Goal: Task Accomplishment & Management: Manage account settings

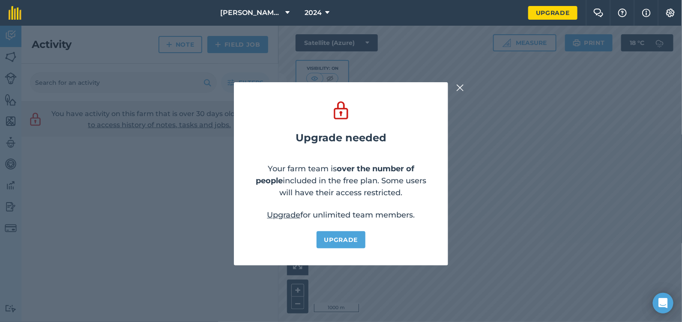
click at [461, 89] on img at bounding box center [460, 88] width 8 height 10
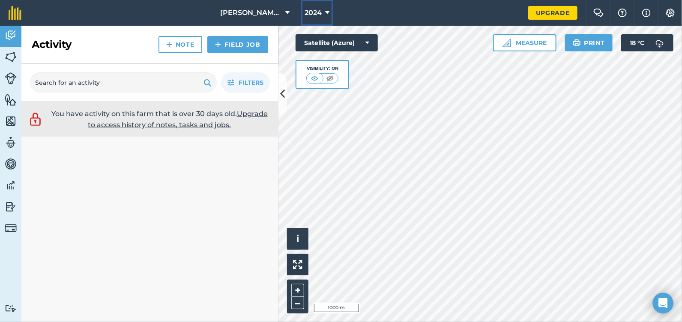
click at [318, 12] on span "2024" at bounding box center [312, 13] width 17 height 10
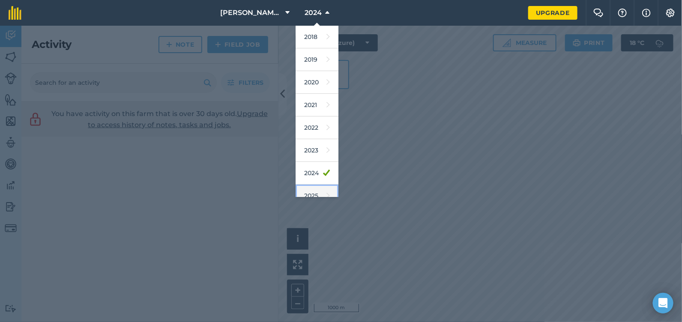
click at [326, 191] on icon at bounding box center [327, 196] width 3 height 12
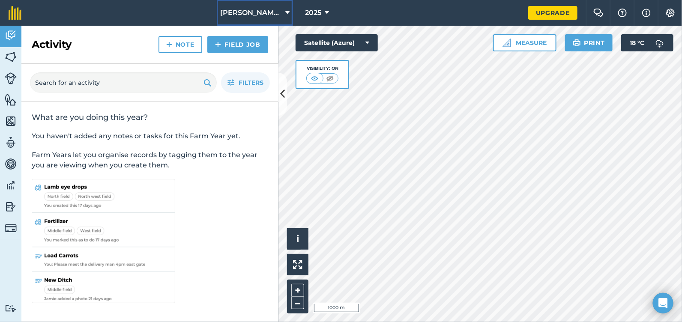
click at [257, 15] on span "[PERSON_NAME] Contracting" at bounding box center [251, 13] width 62 height 10
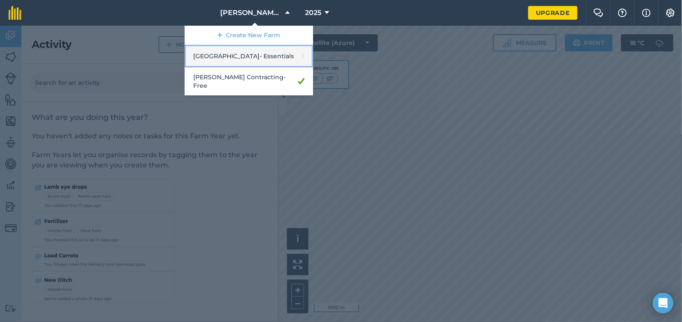
click at [254, 51] on link "Ashtree Farm - Essentials" at bounding box center [249, 56] width 128 height 23
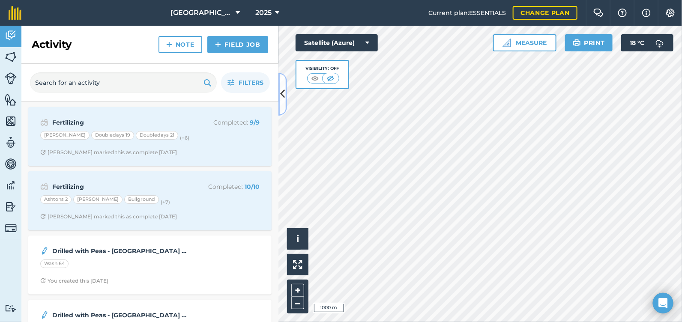
click at [285, 98] on icon at bounding box center [282, 93] width 5 height 15
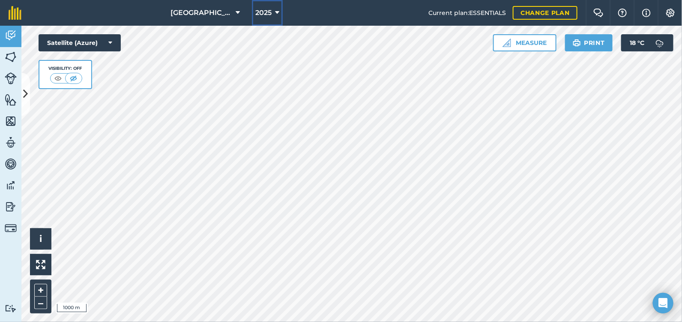
click at [259, 13] on span "2025" at bounding box center [263, 13] width 16 height 10
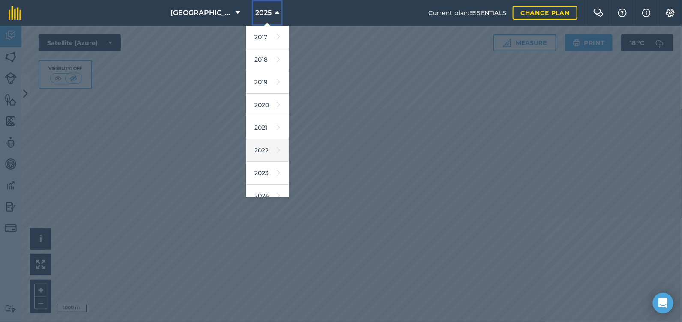
scroll to position [77, 0]
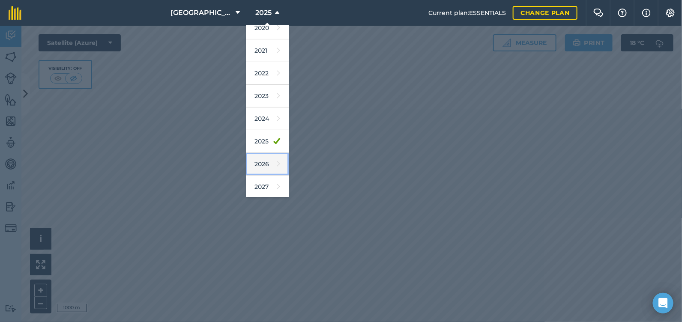
click at [261, 165] on link "2026" at bounding box center [267, 164] width 43 height 23
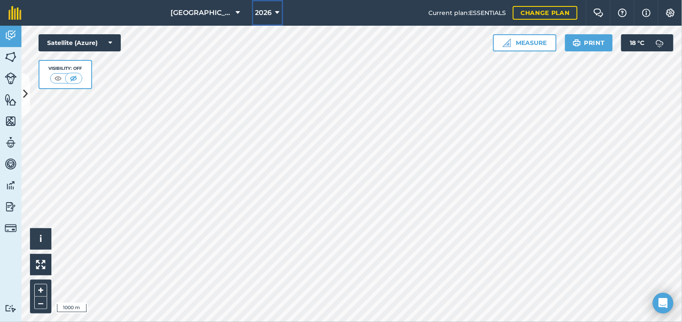
click at [256, 11] on span "2026" at bounding box center [263, 13] width 17 height 10
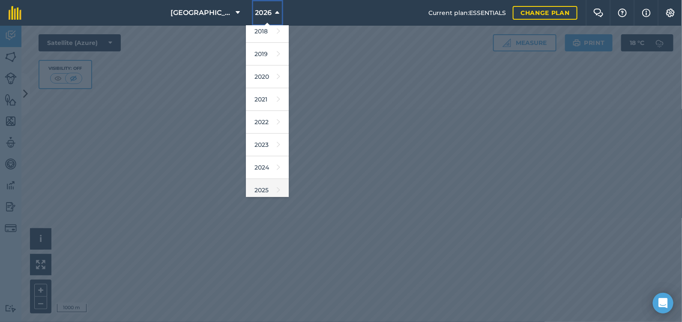
scroll to position [42, 0]
click at [262, 178] on link "2025" at bounding box center [267, 176] width 43 height 23
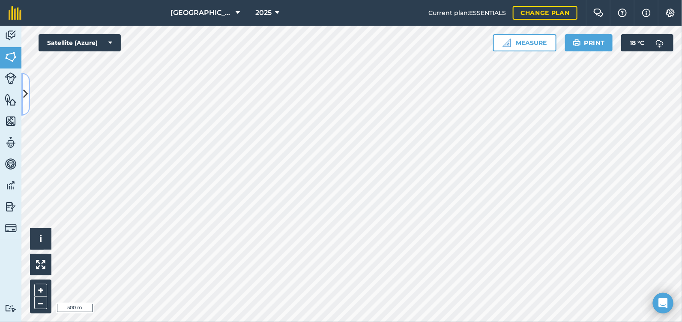
click at [29, 97] on button at bounding box center [25, 94] width 9 height 43
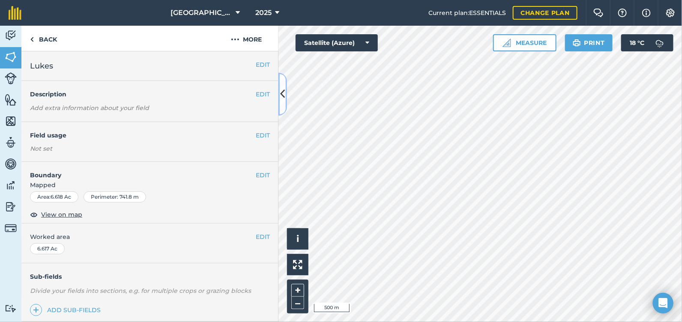
click at [282, 104] on button at bounding box center [282, 94] width 9 height 43
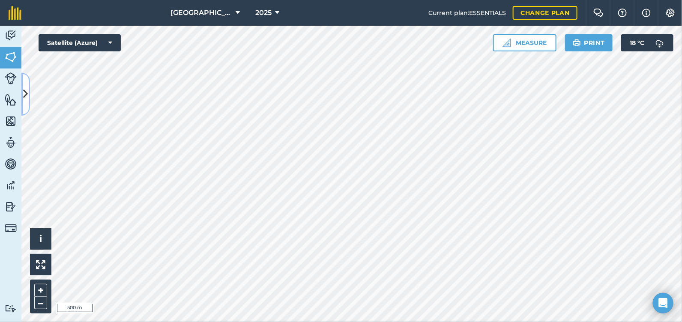
click at [25, 91] on icon at bounding box center [26, 93] width 5 height 15
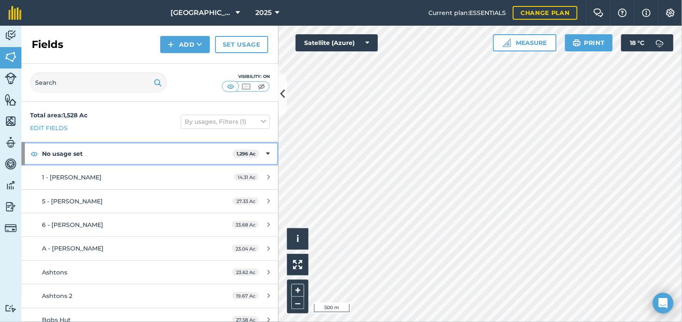
click at [266, 151] on icon at bounding box center [268, 153] width 4 height 9
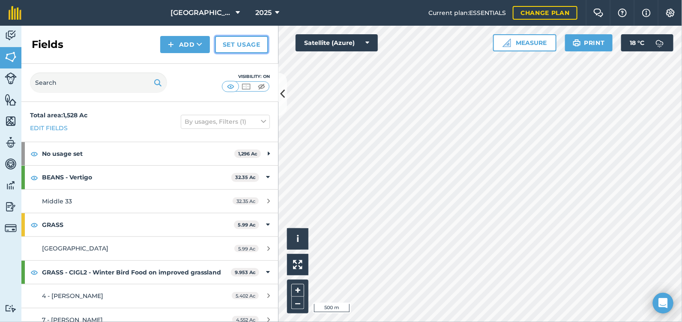
click at [221, 44] on link "Set usage" at bounding box center [241, 44] width 53 height 17
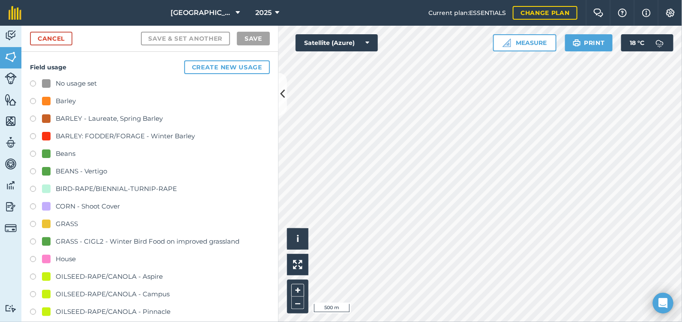
click at [84, 83] on div "No usage set" at bounding box center [76, 83] width 41 height 10
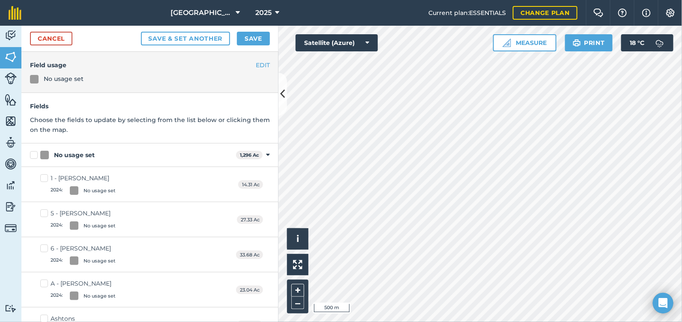
click at [33, 152] on label "No usage set" at bounding box center [131, 155] width 202 height 9
click at [33, 152] on input "No usage set" at bounding box center [33, 154] width 6 height 6
checkbox input "true"
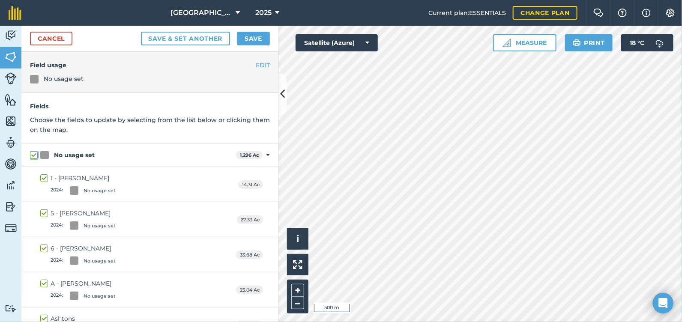
checkbox input "true"
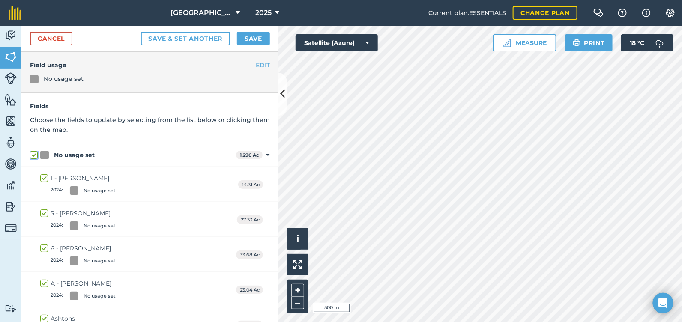
checkbox input "true"
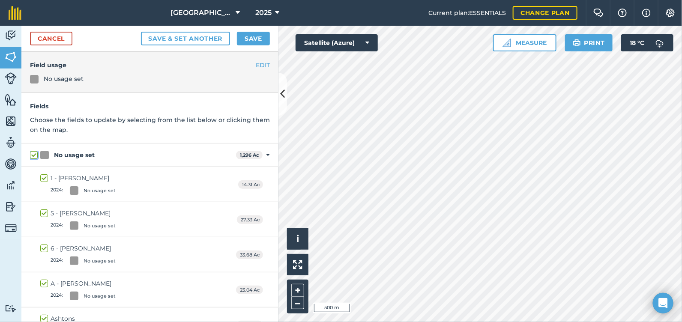
checkbox input "true"
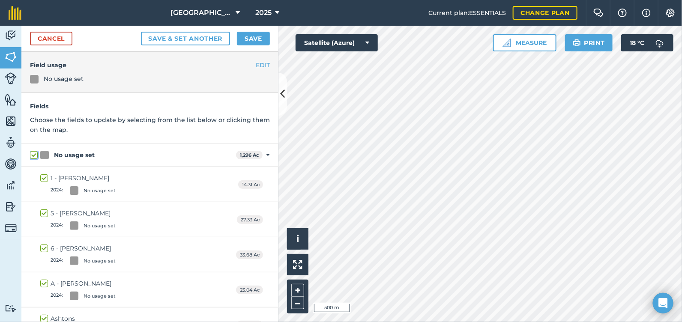
checkbox input "true"
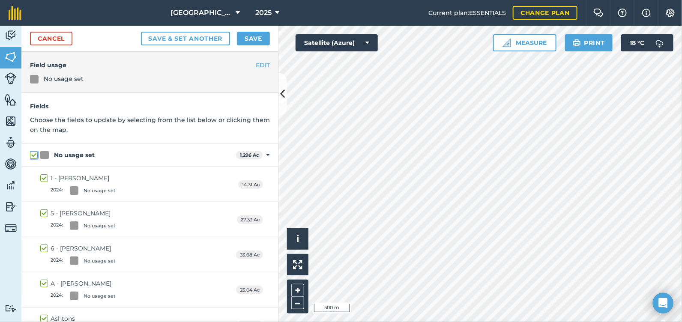
checkbox input "true"
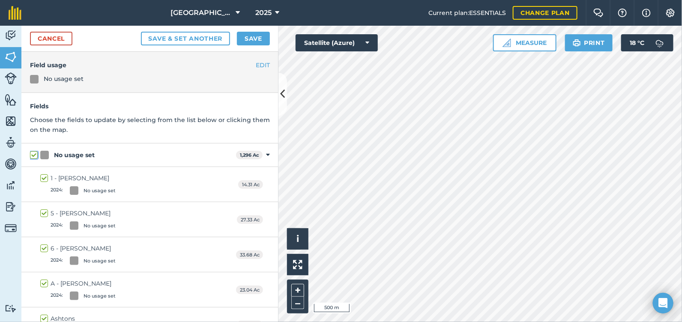
checkbox input "true"
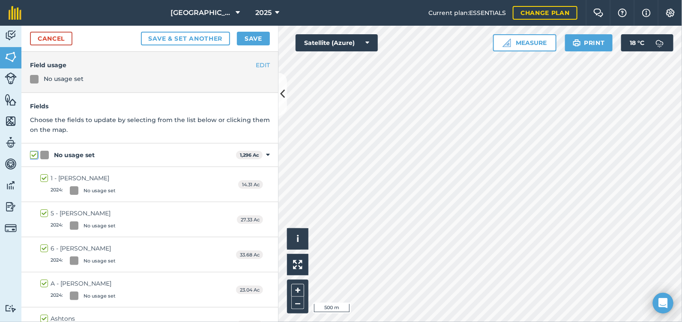
checkbox input "true"
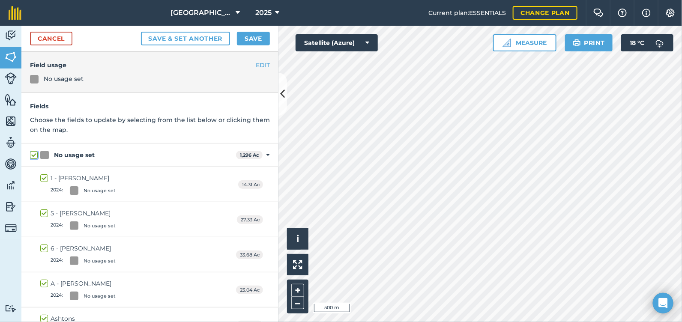
checkbox input "true"
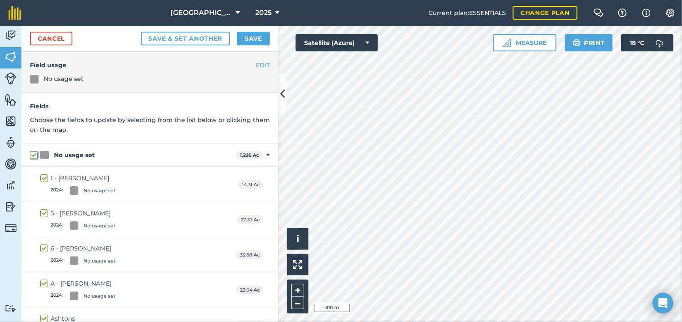
checkbox input "true"
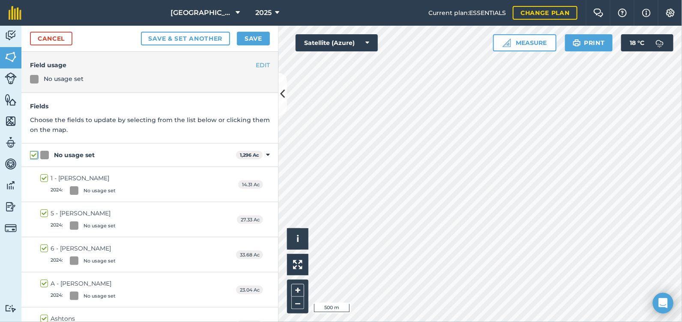
checkbox input "true"
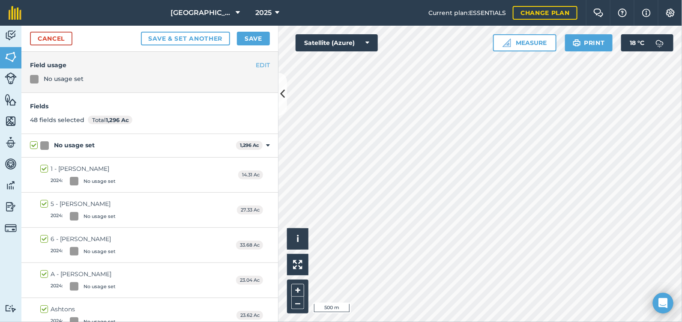
click at [77, 142] on div "No usage set" at bounding box center [74, 145] width 41 height 9
click at [36, 142] on input "No usage set" at bounding box center [33, 144] width 6 height 6
checkbox input "false"
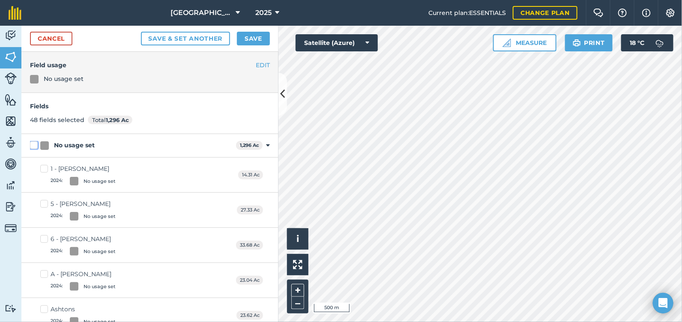
checkbox input "false"
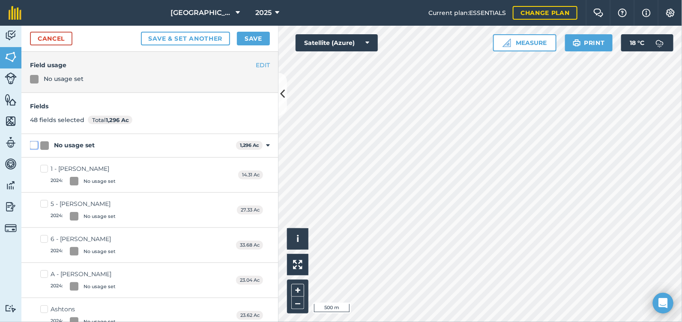
checkbox input "false"
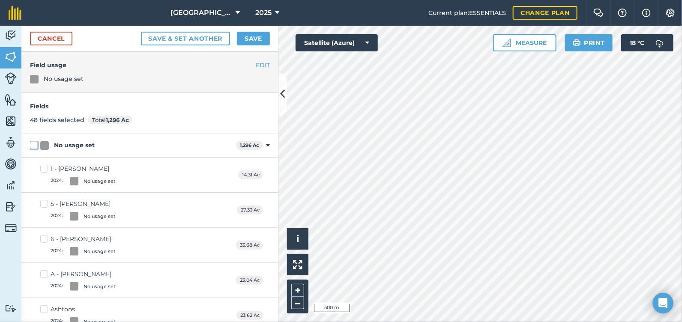
checkbox input "false"
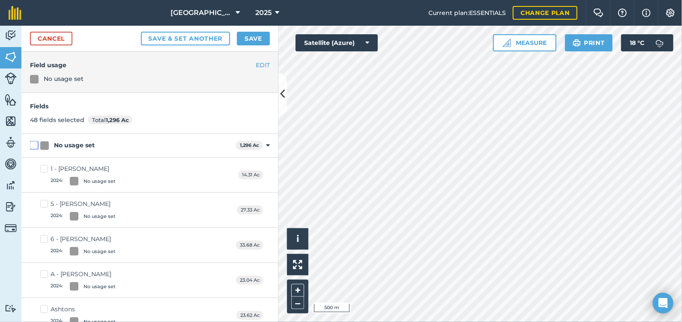
checkbox input "false"
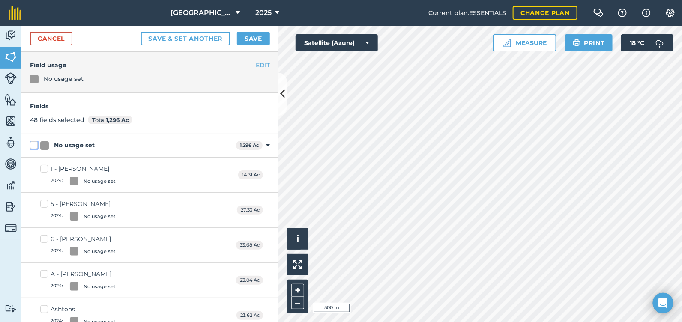
checkbox input "false"
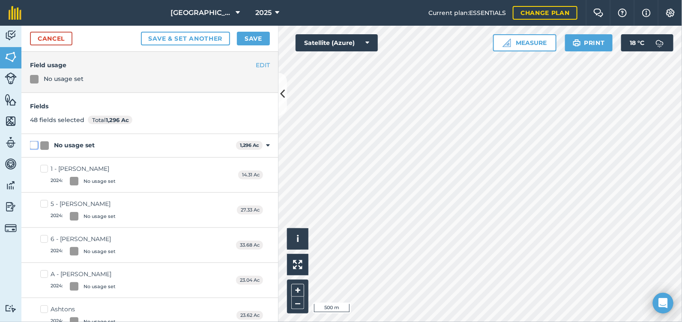
checkbox input "false"
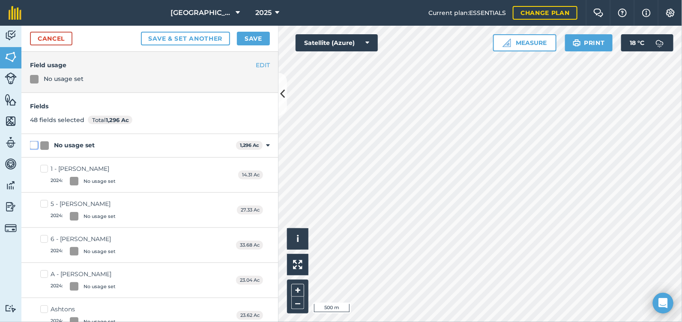
checkbox input "false"
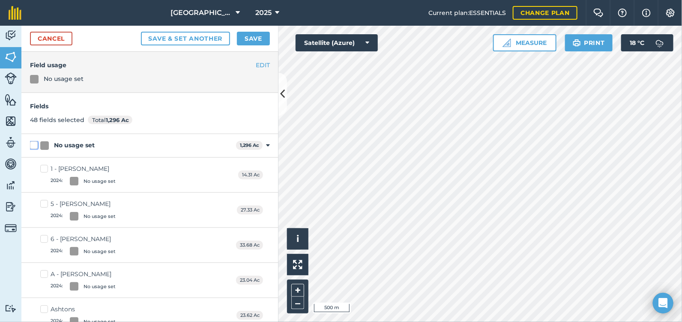
checkbox input "false"
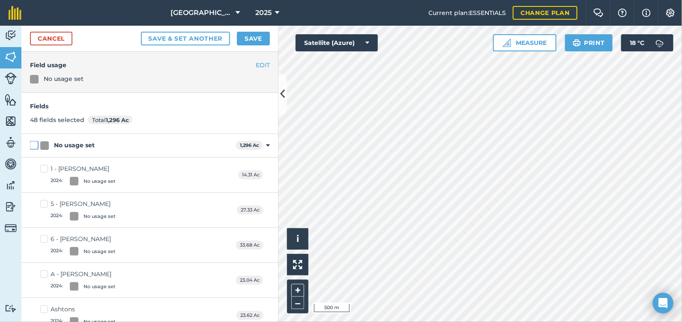
checkbox input "false"
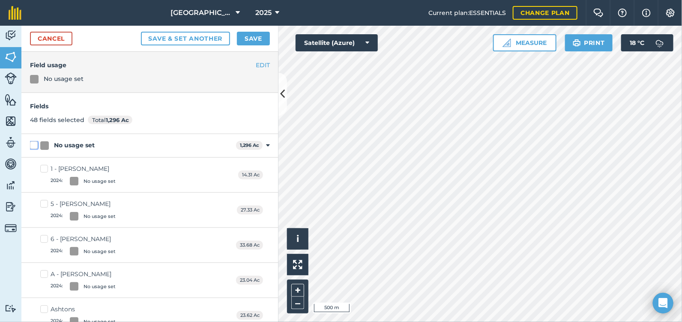
checkbox input "false"
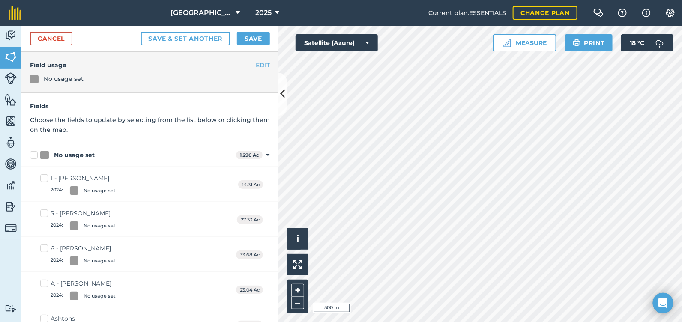
click at [73, 152] on div "No usage set" at bounding box center [74, 155] width 41 height 9
click at [36, 152] on input "No usage set" at bounding box center [33, 154] width 6 height 6
checkbox input "true"
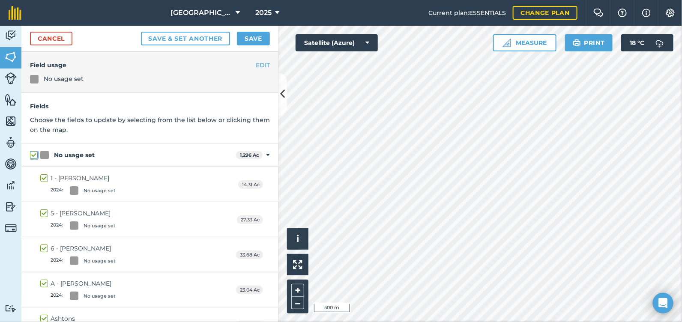
checkbox input "true"
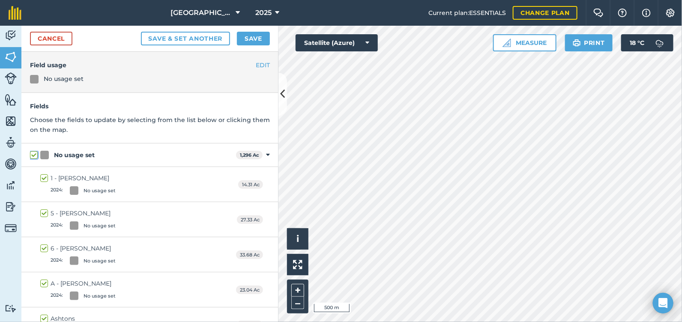
checkbox input "true"
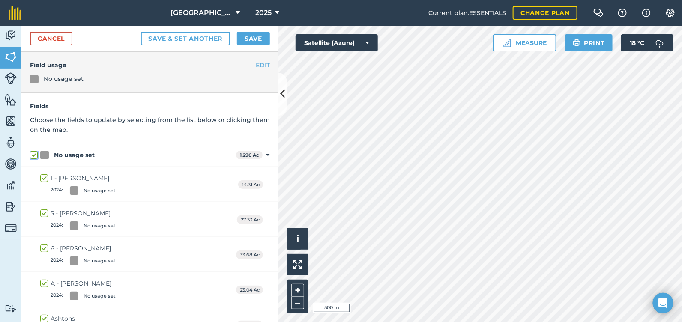
checkbox input "true"
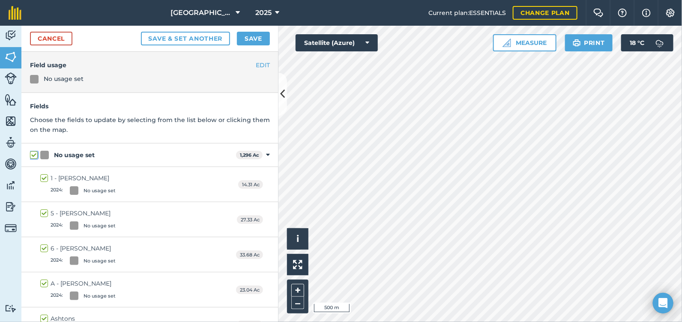
checkbox input "true"
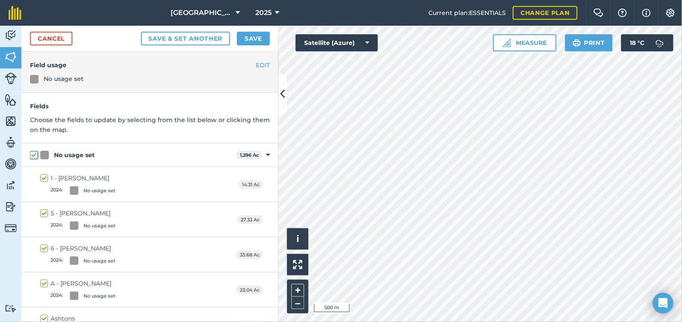
checkbox input "true"
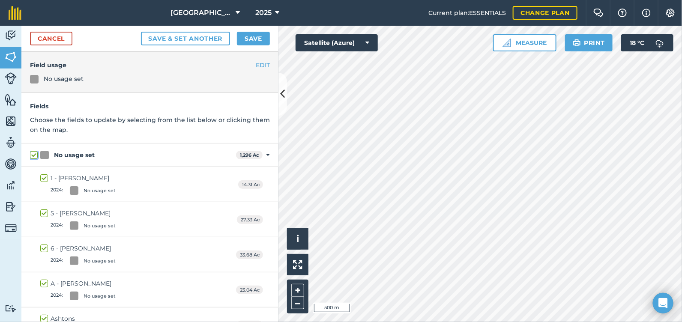
checkbox input "true"
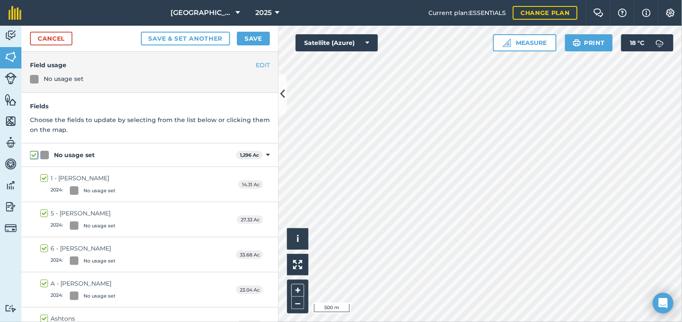
checkbox input "true"
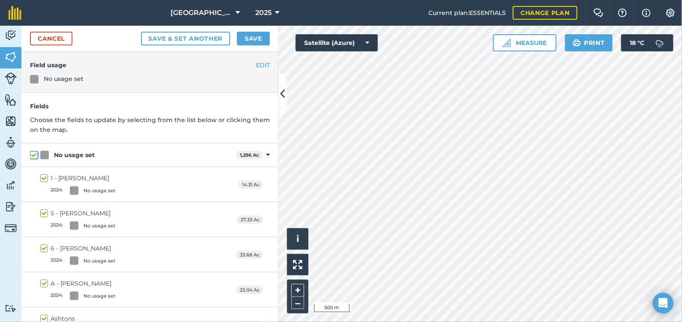
checkbox input "true"
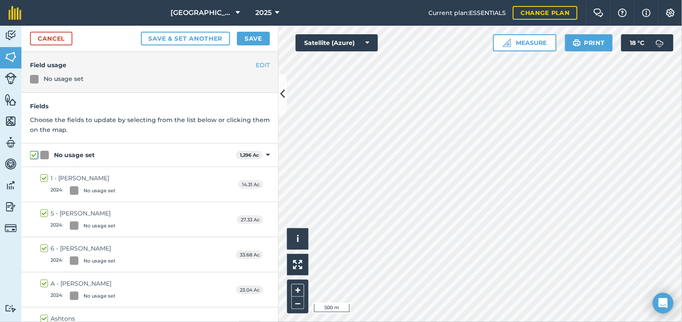
checkbox input "true"
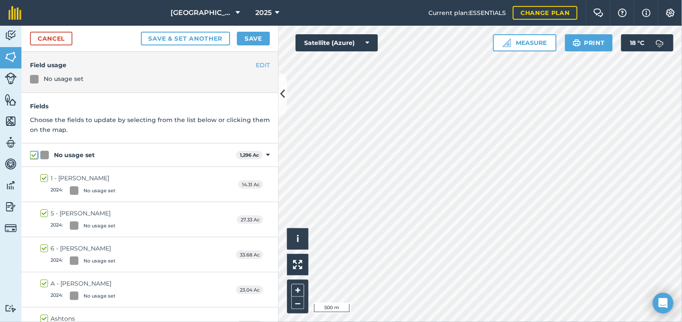
checkbox input "true"
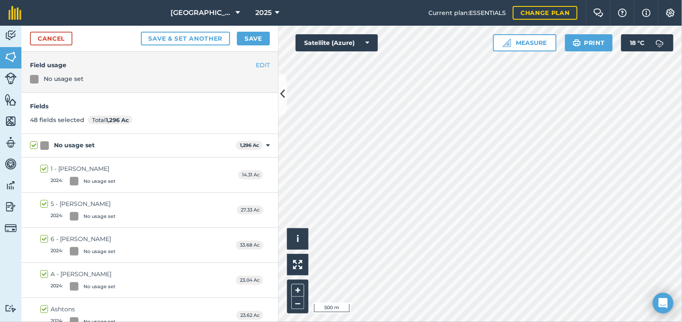
click at [260, 144] on div "No usage set 1,296 Ac Toggle showing No usage set fields" at bounding box center [149, 146] width 257 height 24
click at [266, 145] on icon at bounding box center [268, 146] width 4 height 8
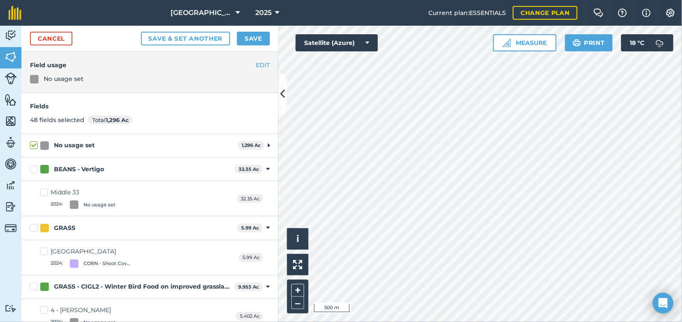
click at [37, 169] on label "BEANS - Vertigo" at bounding box center [130, 169] width 201 height 9
click at [36, 169] on input "BEANS - Vertigo" at bounding box center [33, 168] width 6 height 6
checkbox input "true"
click at [266, 168] on icon at bounding box center [268, 169] width 4 height 8
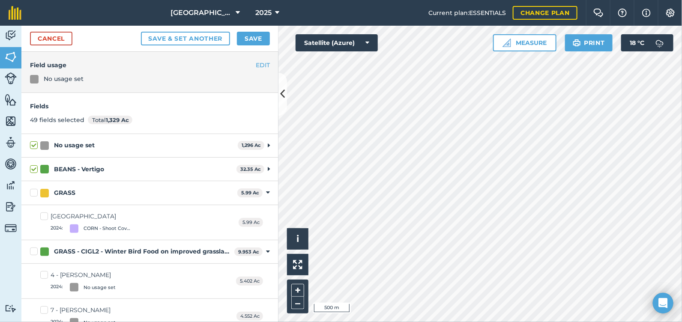
click at [30, 193] on label "GRASS" at bounding box center [132, 192] width 204 height 9
click at [30, 193] on input "GRASS" at bounding box center [33, 191] width 6 height 6
checkbox input "true"
click at [266, 191] on icon at bounding box center [268, 193] width 4 height 8
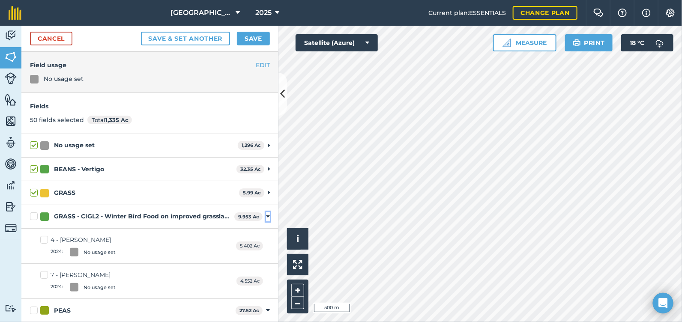
click at [266, 214] on icon at bounding box center [268, 217] width 4 height 8
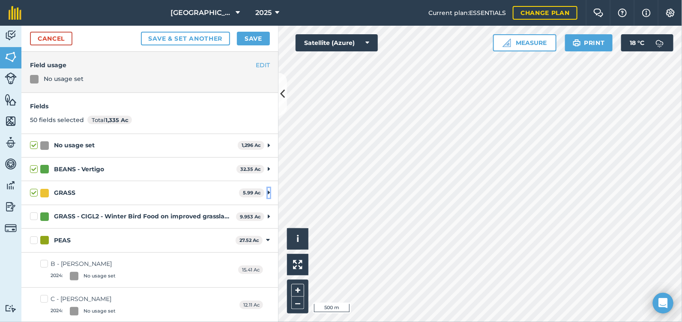
click at [268, 191] on icon at bounding box center [269, 193] width 2 height 8
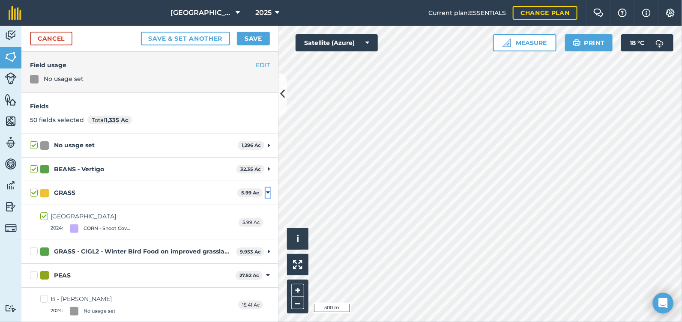
click at [266, 192] on icon at bounding box center [268, 193] width 4 height 8
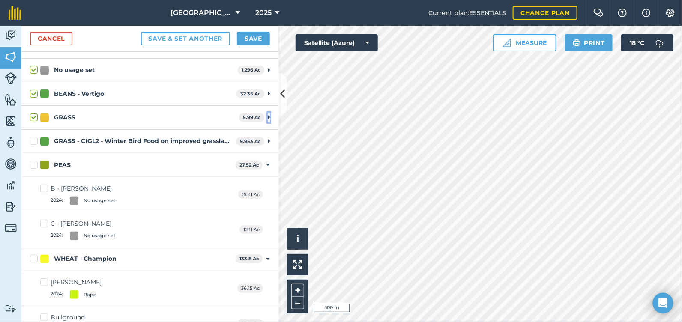
scroll to position [85, 0]
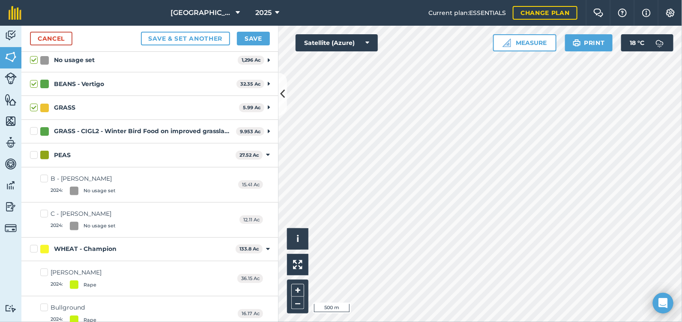
click at [33, 151] on label "PEAS" at bounding box center [131, 155] width 202 height 9
click at [33, 151] on input "PEAS" at bounding box center [33, 154] width 6 height 6
checkbox input "true"
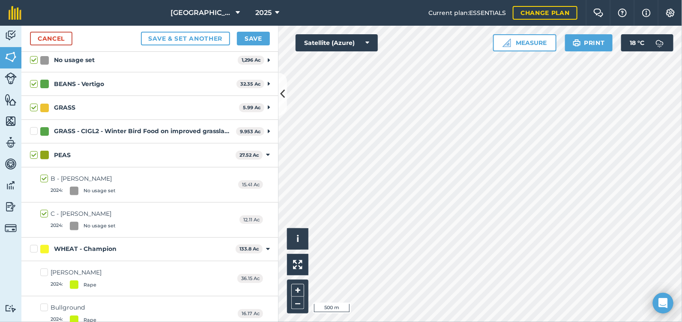
click at [33, 248] on label "WHEAT - Champion" at bounding box center [131, 248] width 202 height 9
click at [33, 248] on input "WHEAT - Champion" at bounding box center [33, 247] width 6 height 6
checkbox input "true"
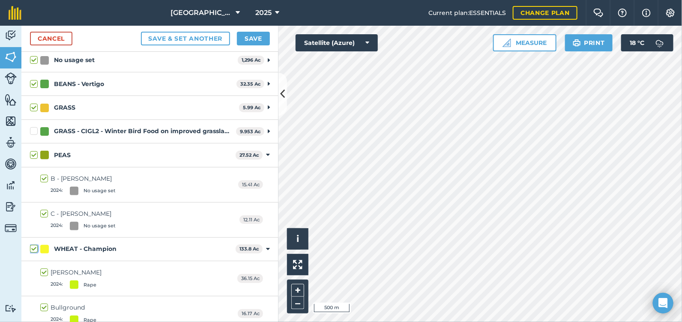
checkbox input "true"
click at [266, 245] on icon at bounding box center [268, 249] width 4 height 8
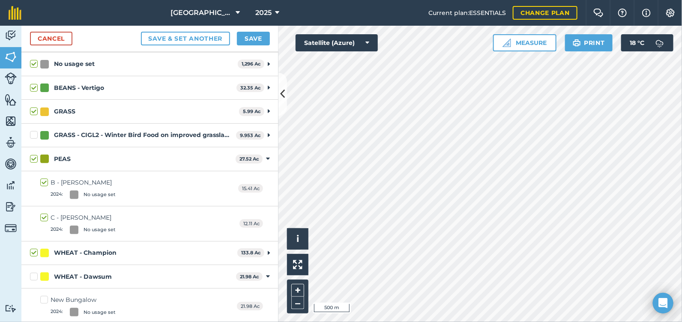
click at [34, 274] on label "WHEAT - Dawsum" at bounding box center [131, 276] width 202 height 9
click at [34, 274] on input "WHEAT - Dawsum" at bounding box center [33, 275] width 6 height 6
checkbox input "true"
click at [250, 34] on button "Save" at bounding box center [253, 39] width 33 height 14
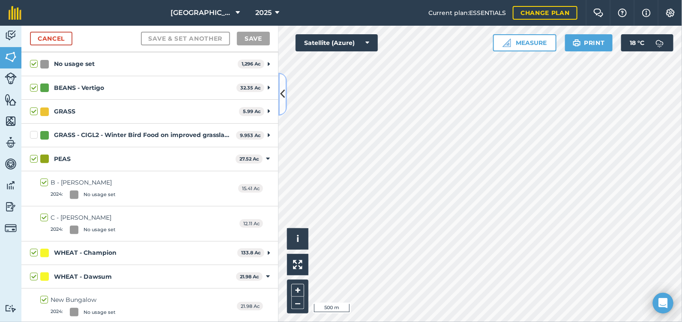
click at [283, 89] on icon at bounding box center [282, 93] width 5 height 15
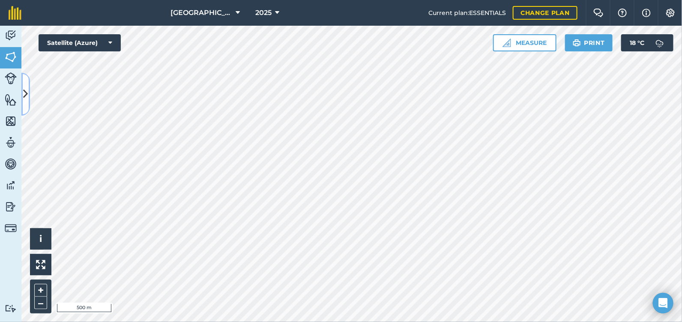
click at [28, 82] on button at bounding box center [25, 94] width 9 height 43
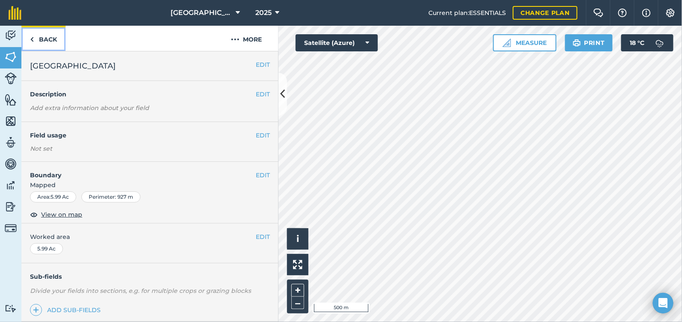
click at [54, 41] on link "Back" at bounding box center [43, 38] width 44 height 25
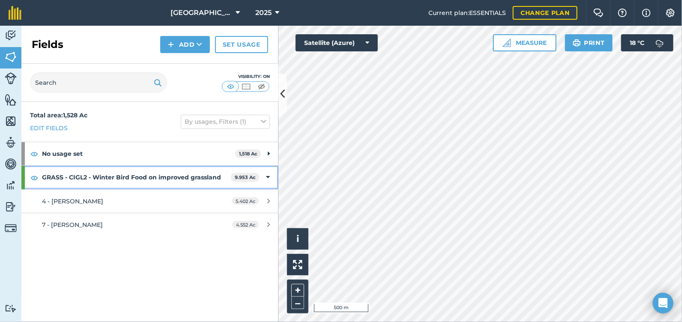
click at [267, 174] on icon at bounding box center [268, 177] width 4 height 9
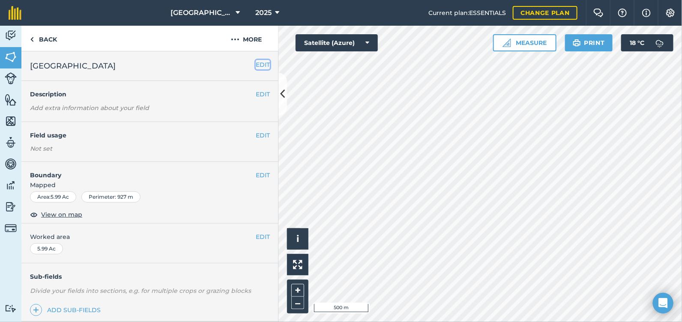
click at [256, 68] on button "EDIT" at bounding box center [263, 64] width 14 height 9
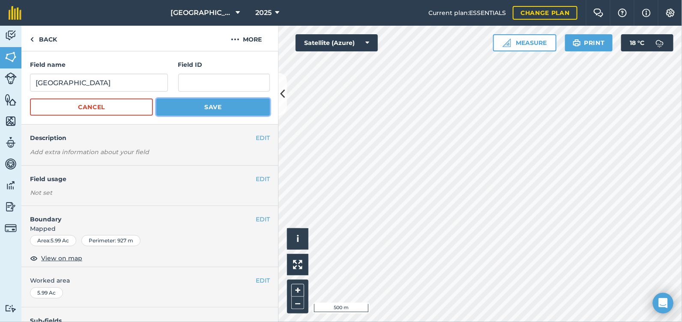
click at [187, 109] on button "Save" at bounding box center [212, 106] width 113 height 17
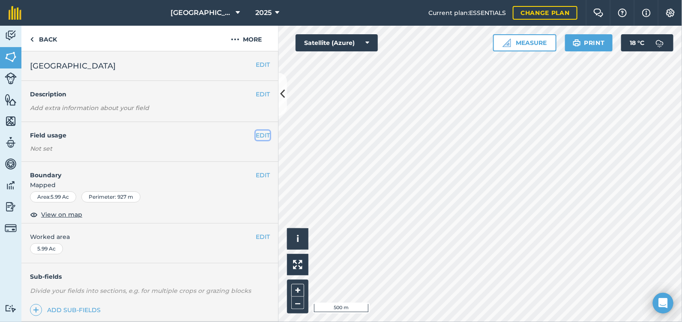
click at [256, 135] on button "EDIT" at bounding box center [263, 135] width 14 height 9
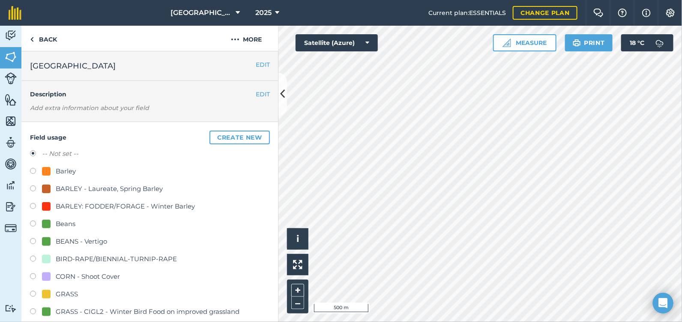
scroll to position [128, 0]
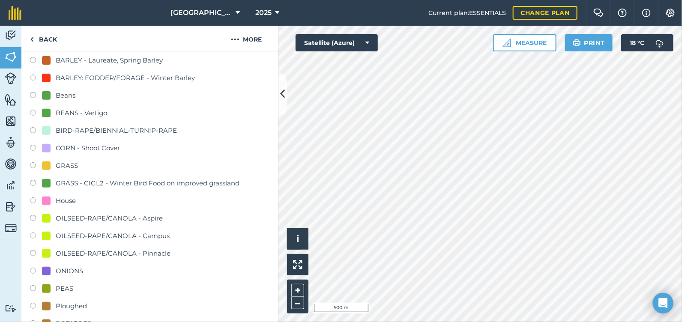
click at [79, 178] on div "GRASS - CIGL2 - Winter Bird Food on improved grassland" at bounding box center [148, 183] width 184 height 10
radio input "true"
radio input "false"
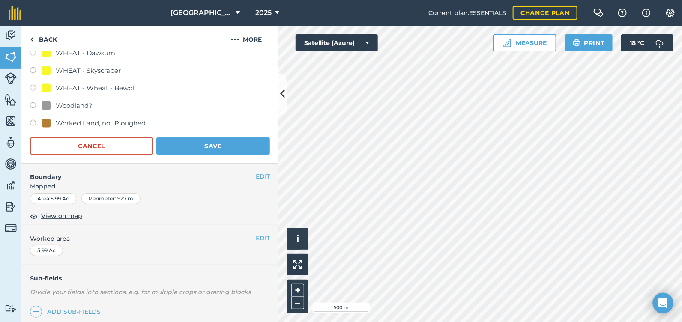
scroll to position [599, 0]
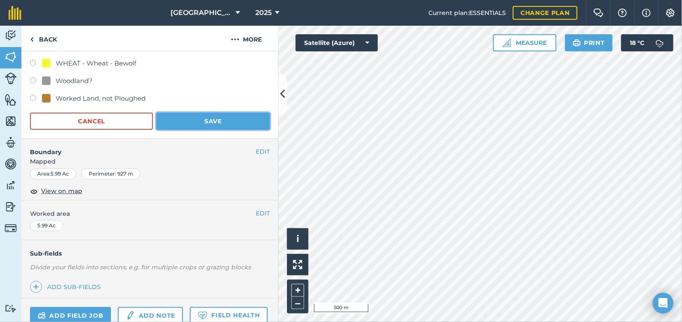
click at [187, 124] on button "Save" at bounding box center [212, 121] width 113 height 17
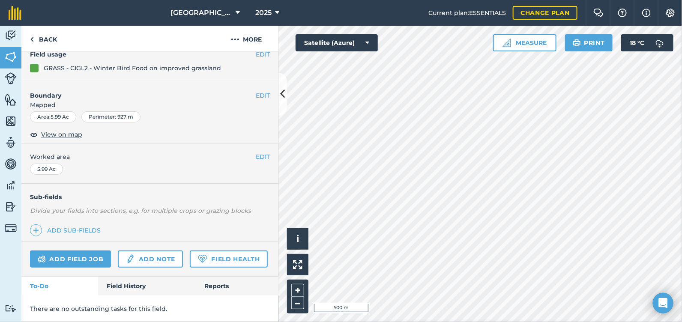
scroll to position [104, 0]
click at [280, 96] on icon at bounding box center [282, 93] width 5 height 15
